Goal: Information Seeking & Learning: Learn about a topic

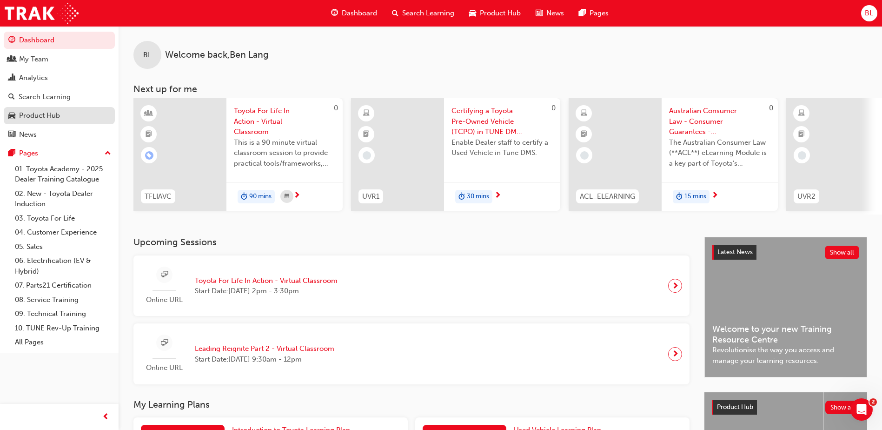
click at [52, 112] on div "Product Hub" at bounding box center [39, 115] width 41 height 11
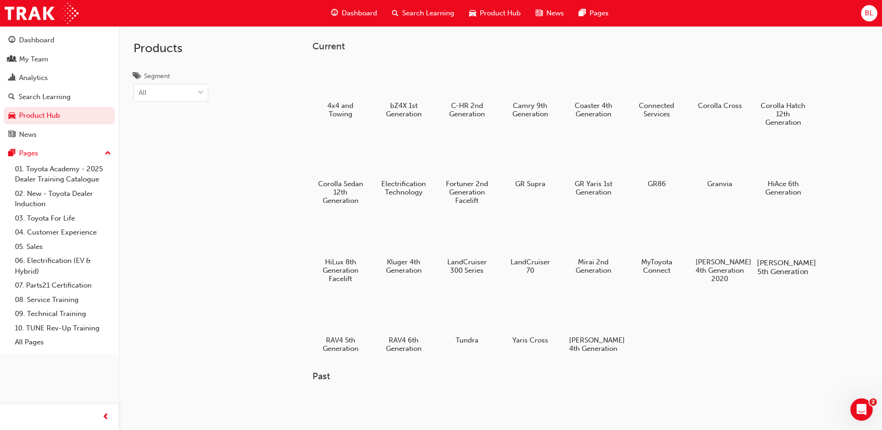
click at [783, 265] on h5 "Prado 5th Generation" at bounding box center [783, 267] width 52 height 18
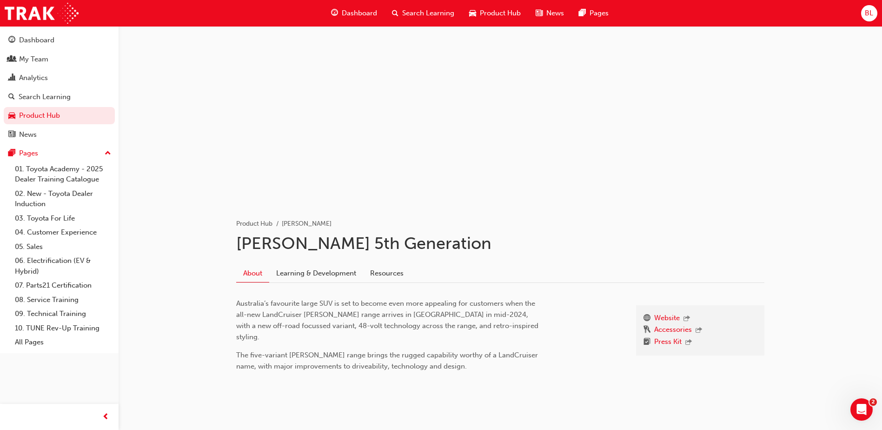
scroll to position [17, 0]
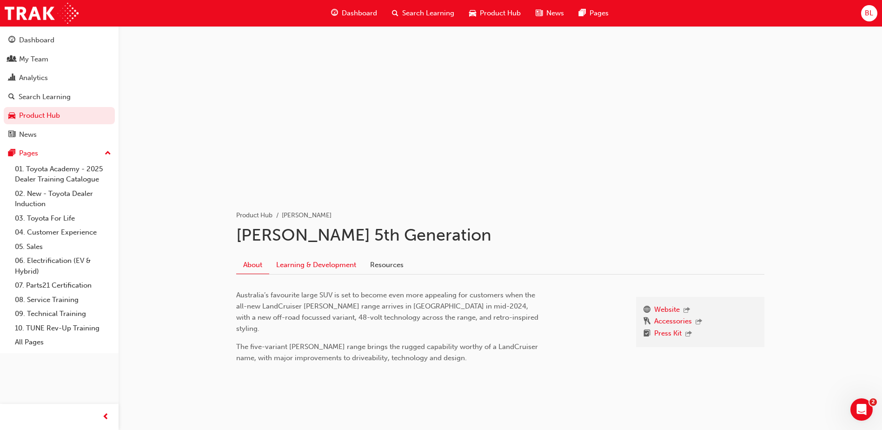
click at [347, 267] on link "Learning & Development" at bounding box center [316, 265] width 94 height 18
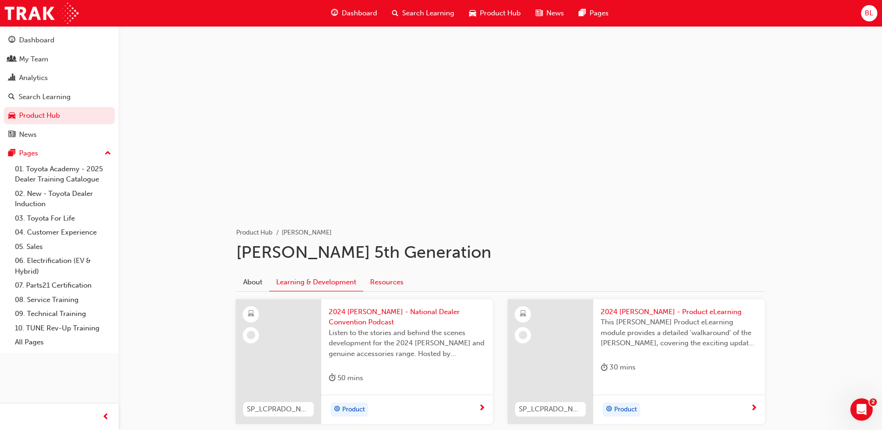
click at [397, 281] on link "Resources" at bounding box center [386, 282] width 47 height 18
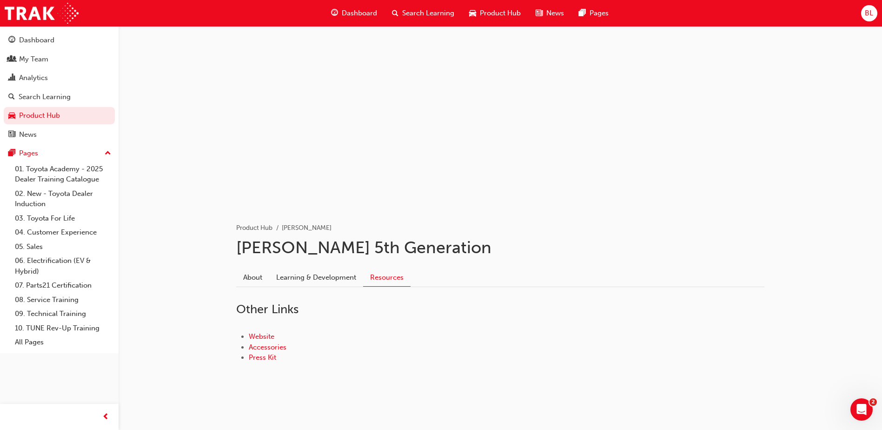
scroll to position [6, 0]
click at [264, 355] on link "Press Kit" at bounding box center [262, 356] width 27 height 8
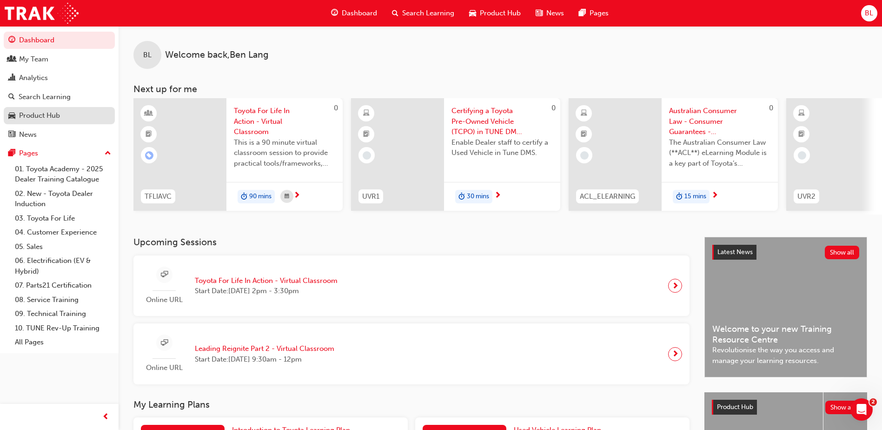
click at [33, 112] on div "Product Hub" at bounding box center [39, 115] width 41 height 11
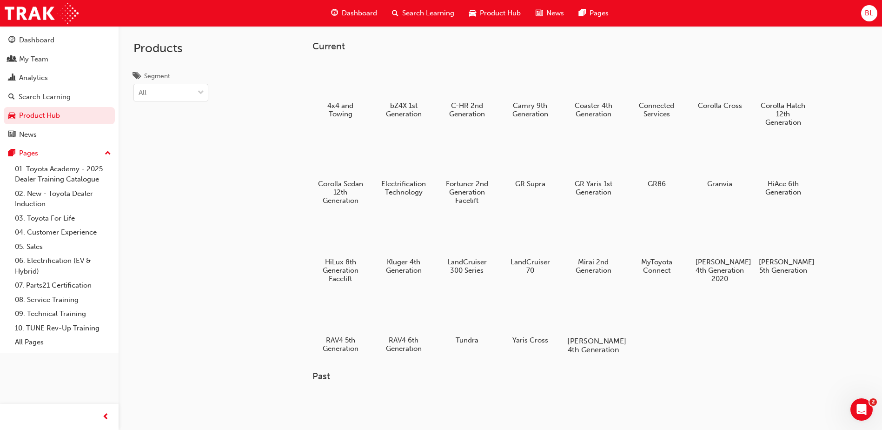
click at [594, 340] on h5 "Yaris Hatch 4th Generation" at bounding box center [594, 345] width 52 height 18
click at [536, 339] on h5 "Yaris Cross" at bounding box center [530, 341] width 52 height 9
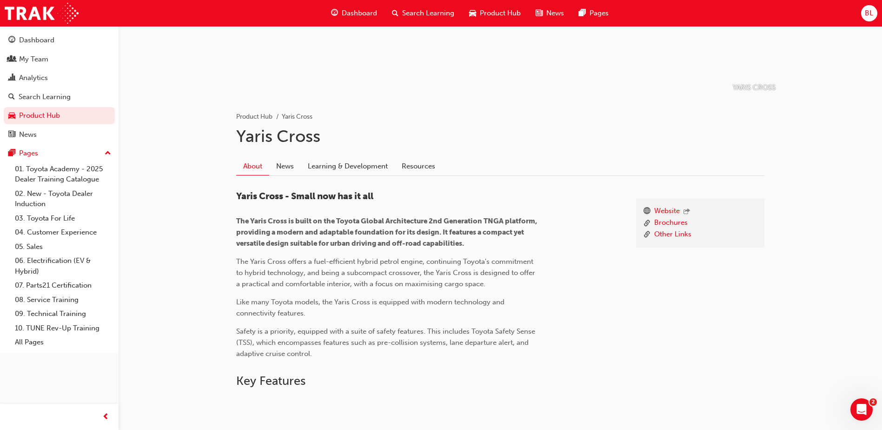
scroll to position [112, 0]
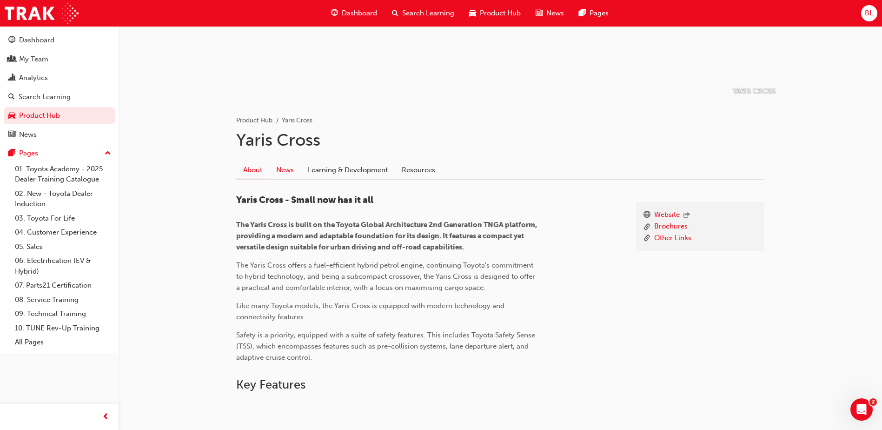
click at [290, 168] on link "News" at bounding box center [285, 170] width 32 height 18
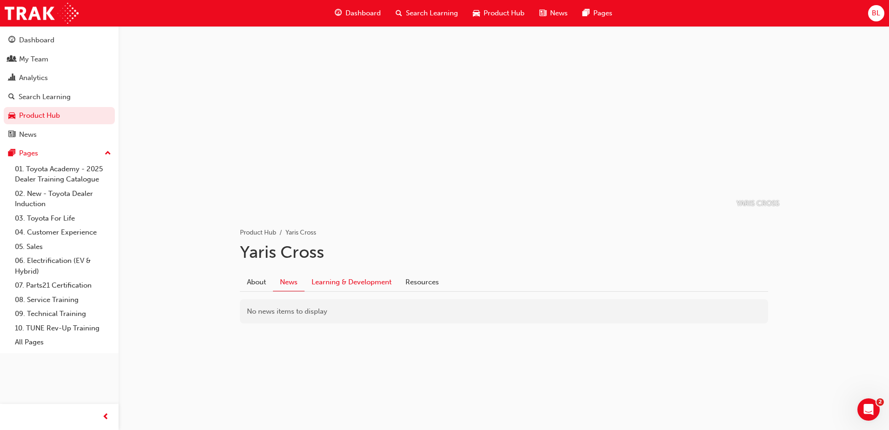
click at [368, 281] on link "Learning & Development" at bounding box center [352, 282] width 94 height 18
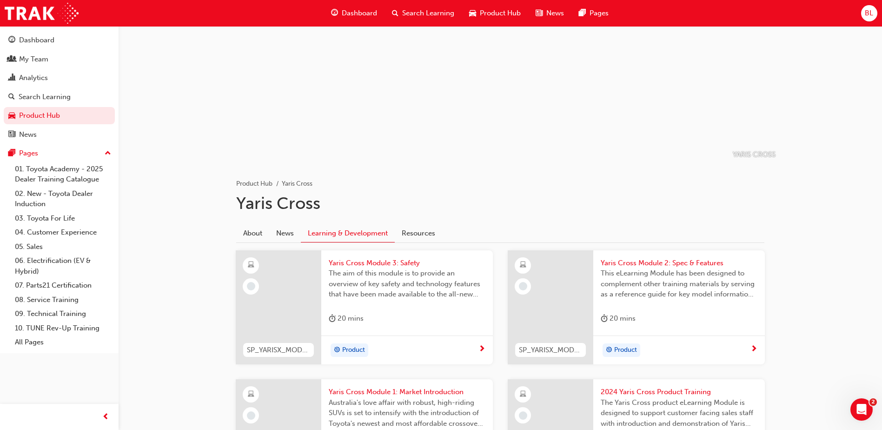
scroll to position [41, 0]
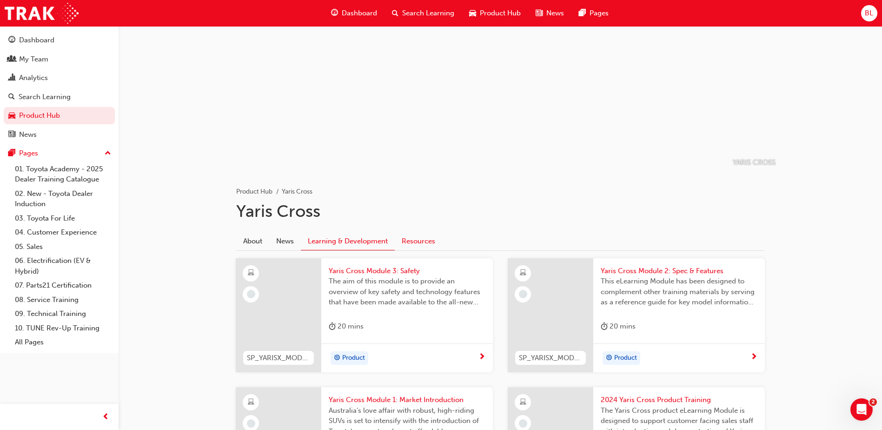
click at [418, 241] on link "Resources" at bounding box center [418, 241] width 47 height 18
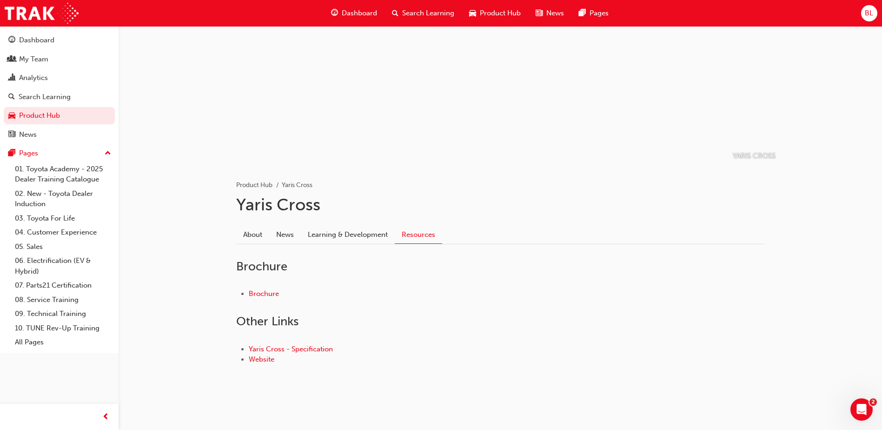
scroll to position [50, 0]
drag, startPoint x: 307, startPoint y: 345, endPoint x: 314, endPoint y: 342, distance: 7.9
click at [307, 344] on link "Yaris Cross - Specification" at bounding box center [291, 346] width 84 height 8
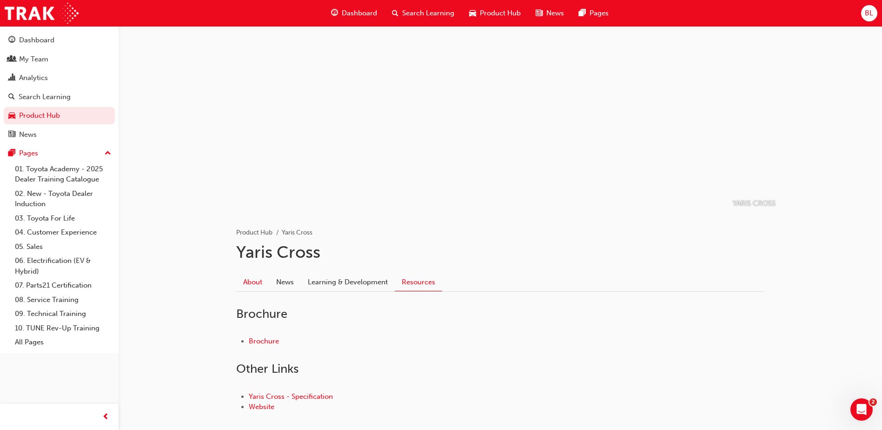
click at [256, 281] on link "About" at bounding box center [252, 282] width 33 height 18
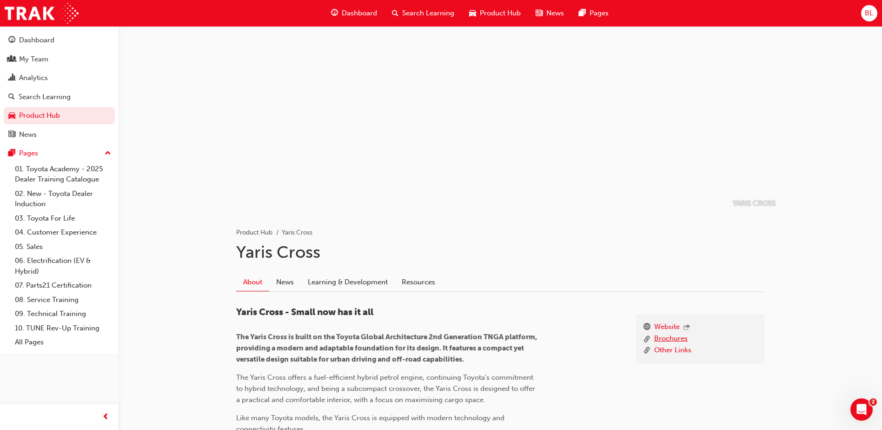
click at [663, 337] on link "Brochures" at bounding box center [670, 339] width 33 height 12
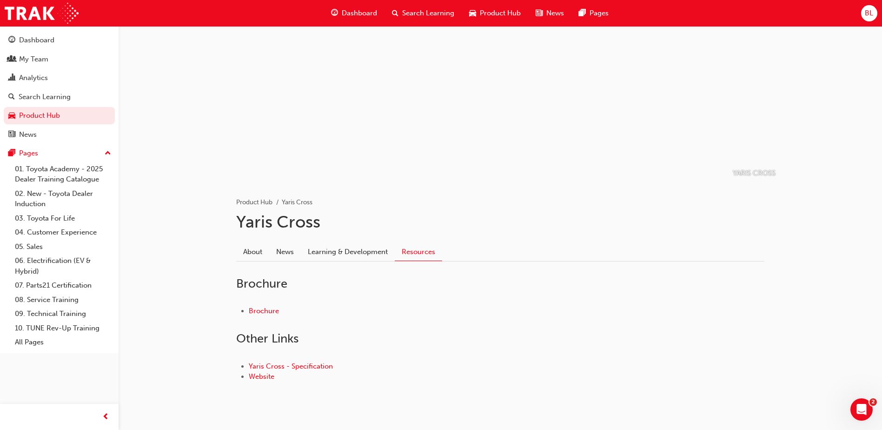
scroll to position [50, 0]
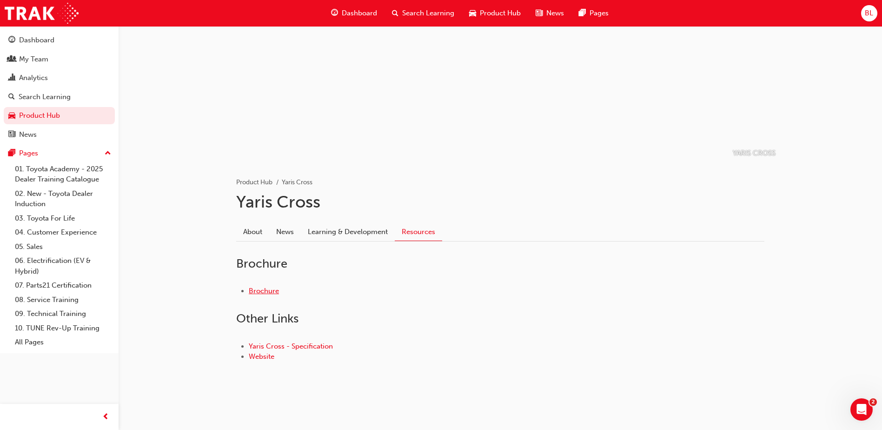
click at [266, 290] on link "Brochure" at bounding box center [264, 290] width 30 height 8
